Goal: Task Accomplishment & Management: Use online tool/utility

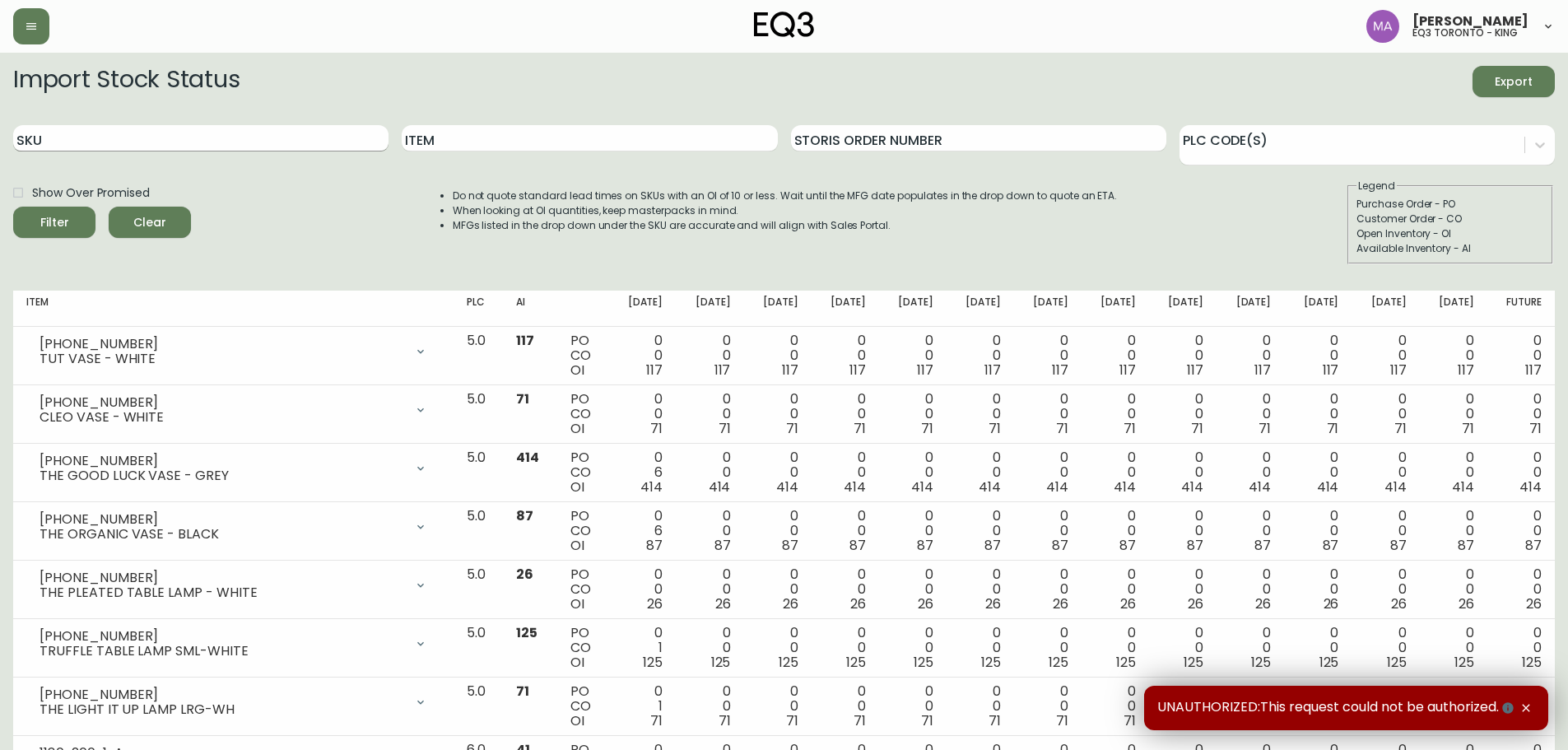
click at [69, 143] on input "SKU" at bounding box center [201, 138] width 375 height 26
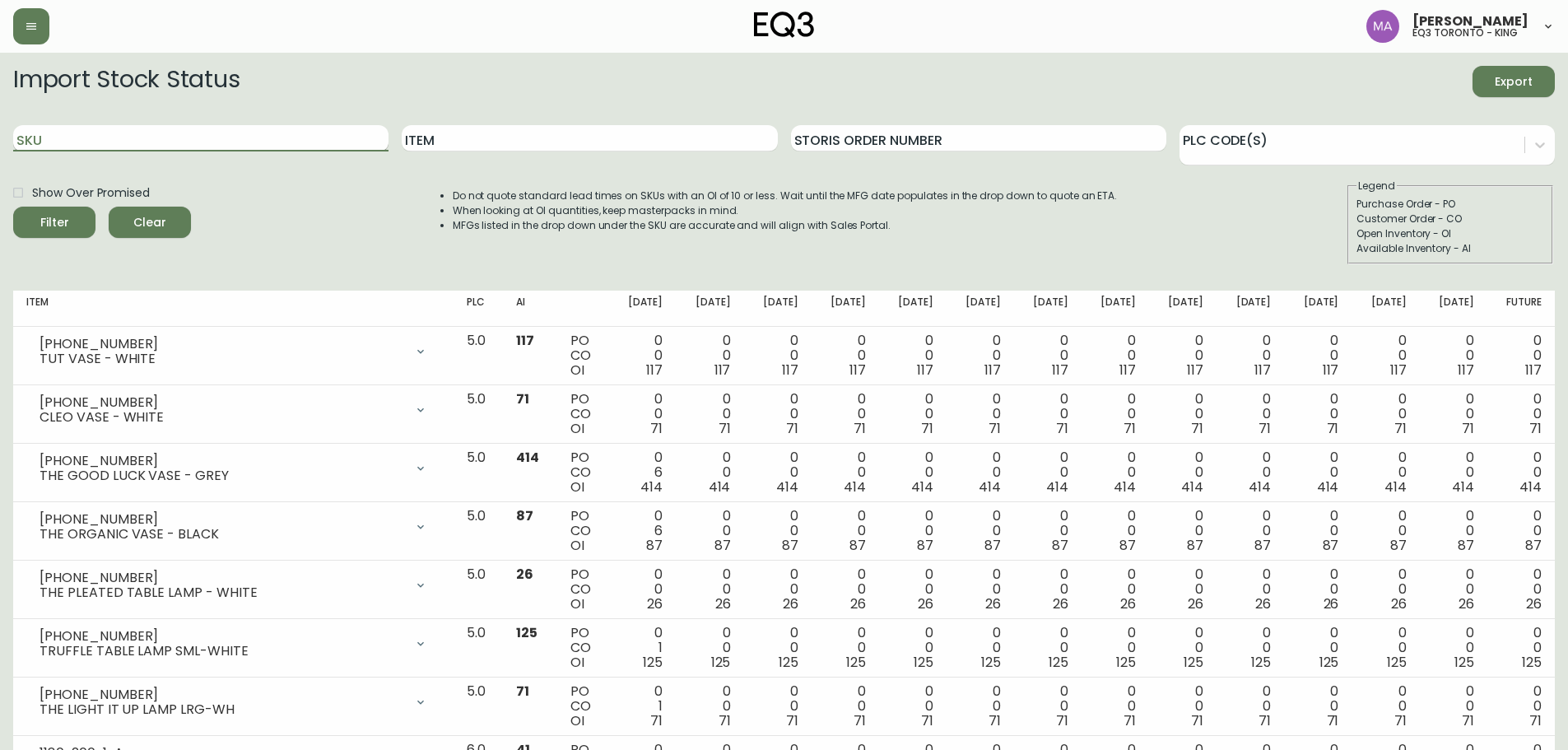
paste input "3020-431-4-A"
type input "3020-431-4-A"
click at [14, 206] on button "Filter" at bounding box center [54, 222] width 82 height 32
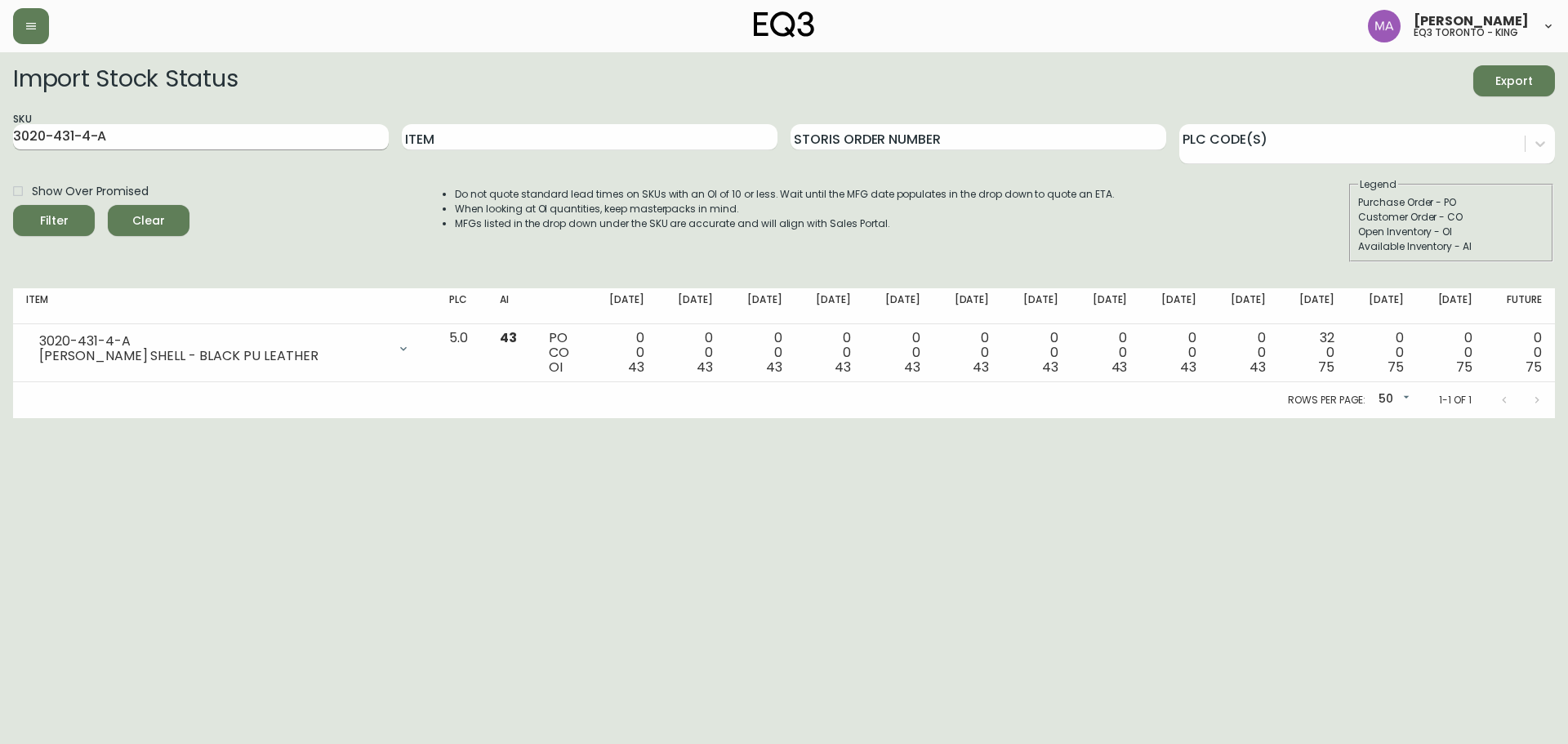
drag, startPoint x: 250, startPoint y: 114, endPoint x: 173, endPoint y: 150, distance: 85.0
click at [173, 150] on div "SKU 3020-431-4-A" at bounding box center [201, 137] width 376 height 53
drag, startPoint x: 176, startPoint y: 140, endPoint x: 1, endPoint y: 138, distance: 175.0
click at [0, 140] on main "Import Stock Status Export SKU 3020-431-4-A Item Storis Order Number PLC Code(s…" at bounding box center [784, 235] width 1568 height 366
paste input "3020-433-4-B"
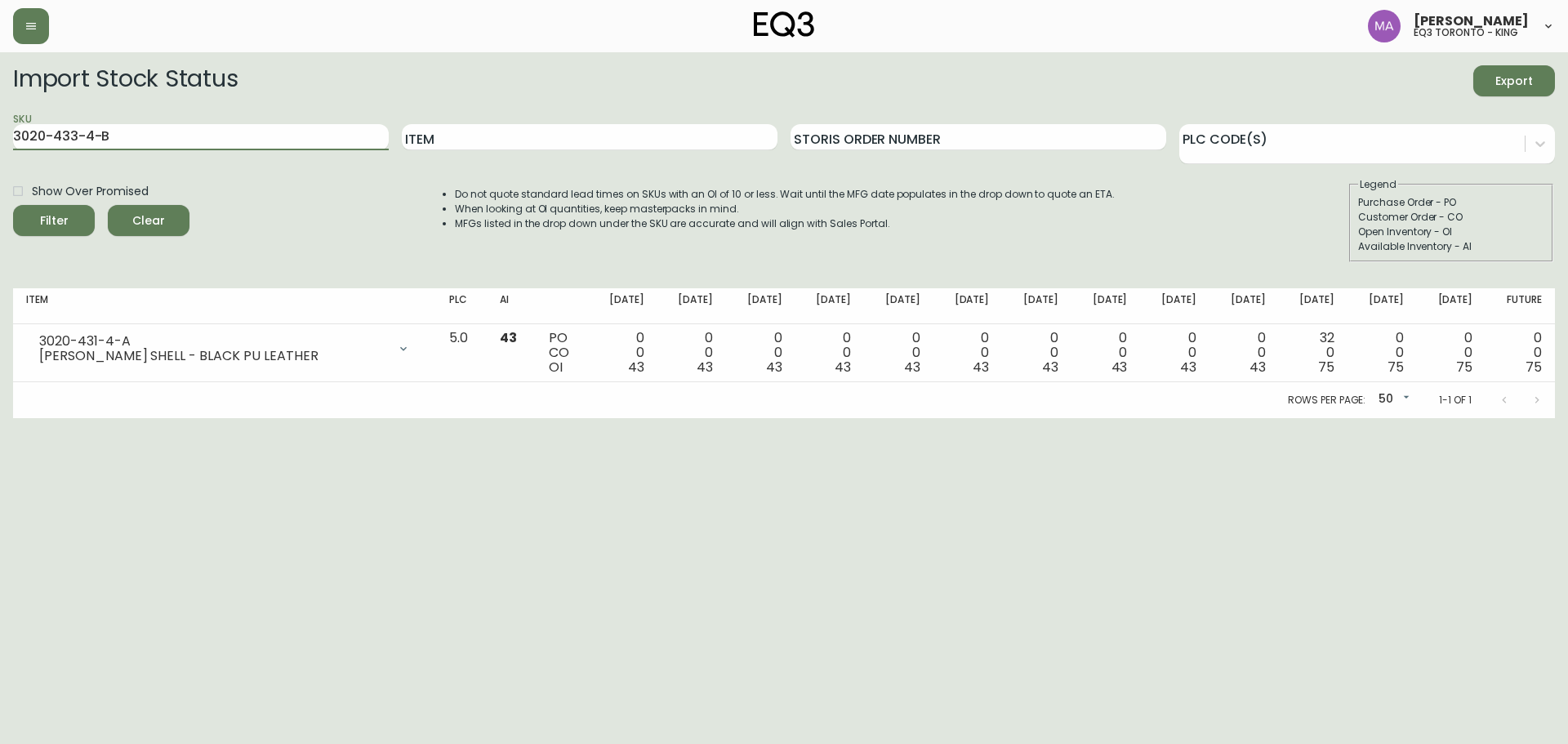
type input "3020-433-4-B"
click at [13, 205] on button "Filter" at bounding box center [54, 220] width 82 height 31
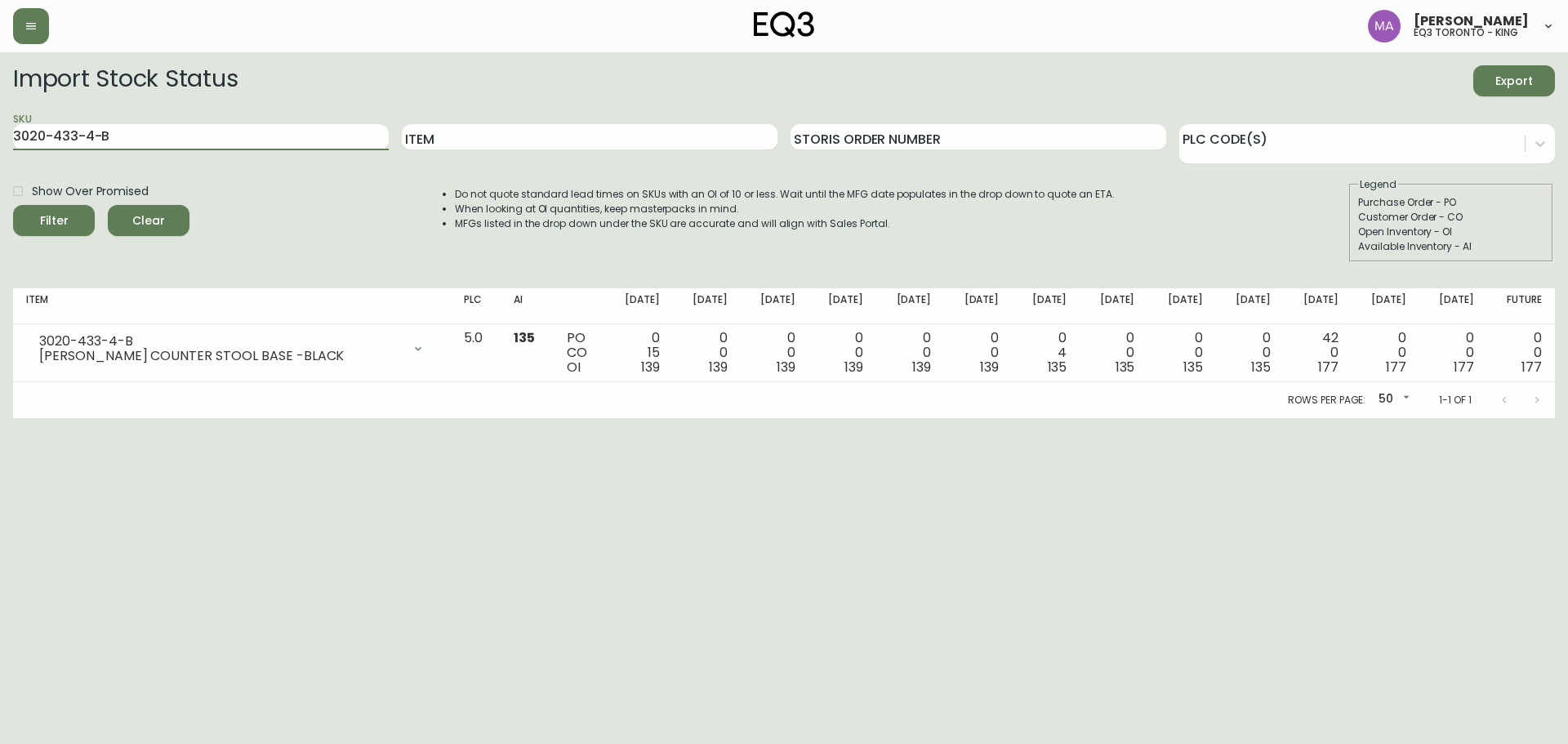
drag, startPoint x: 79, startPoint y: 140, endPoint x: 51, endPoint y: 112, distance: 39.6
click at [0, 138] on main "Import Stock Status Export SKU 3020-433-4-B Item Storis Order Number PLC Code(s…" at bounding box center [784, 235] width 1568 height 366
paste input "3020-423-4-A"
type input "3020-423-4-A"
click at [13, 205] on button "Filter" at bounding box center [54, 220] width 82 height 31
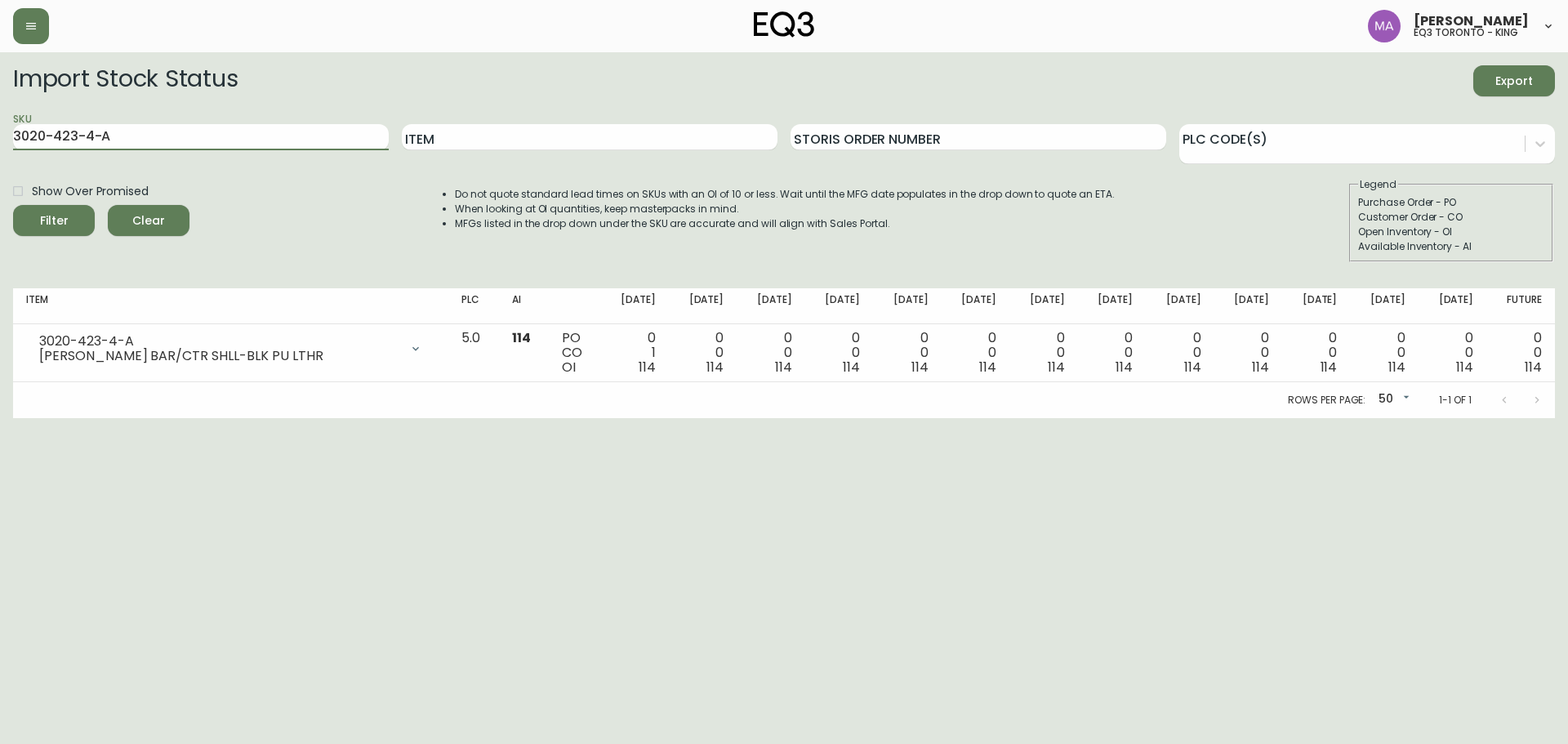
drag, startPoint x: 198, startPoint y: 133, endPoint x: 1, endPoint y: 163, distance: 199.3
click at [1, 163] on main "Import Stock Status Export SKU 3020-423-4-A Item Storis Order Number PLC Code(s…" at bounding box center [784, 235] width 1568 height 366
paste input "3020-423-4-B"
type input "3020-423-4-B"
click at [13, 205] on button "Filter" at bounding box center [54, 220] width 82 height 31
